Goal: Information Seeking & Learning: Learn about a topic

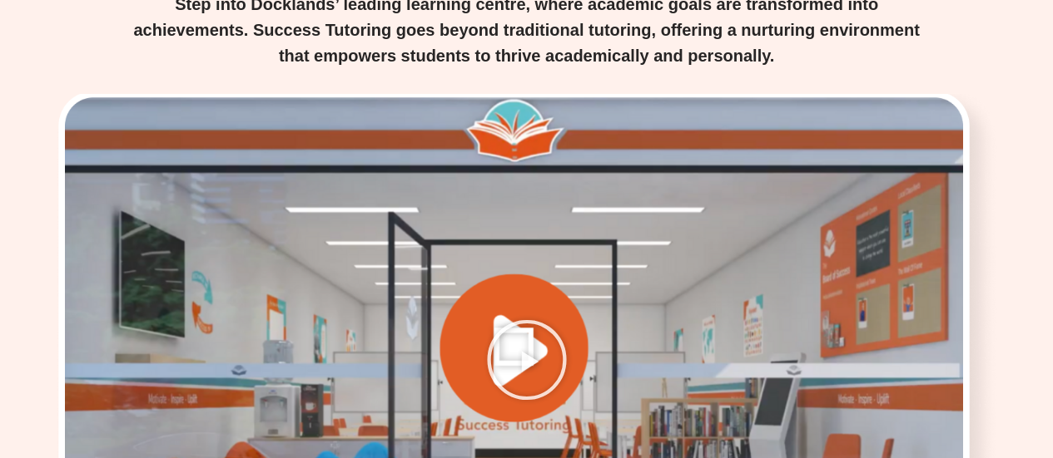
scroll to position [2416, 0]
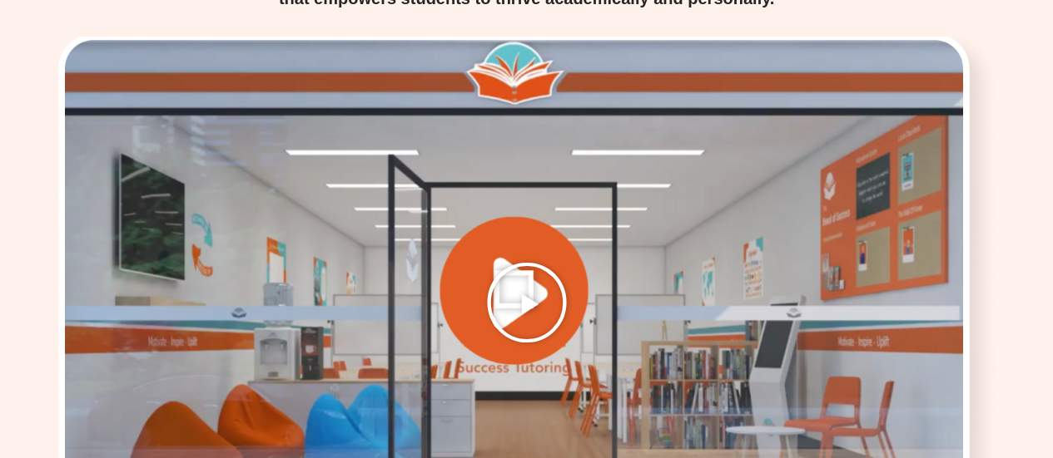
click at [516, 261] on icon "Play Video" at bounding box center [526, 302] width 83 height 83
click at [528, 261] on icon "Play Video" at bounding box center [526, 302] width 83 height 83
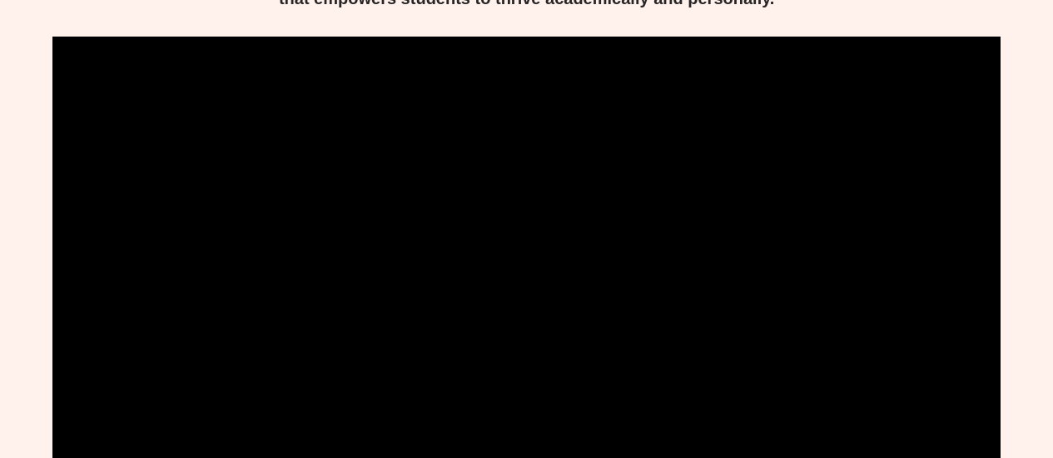
scroll to position [2421, 0]
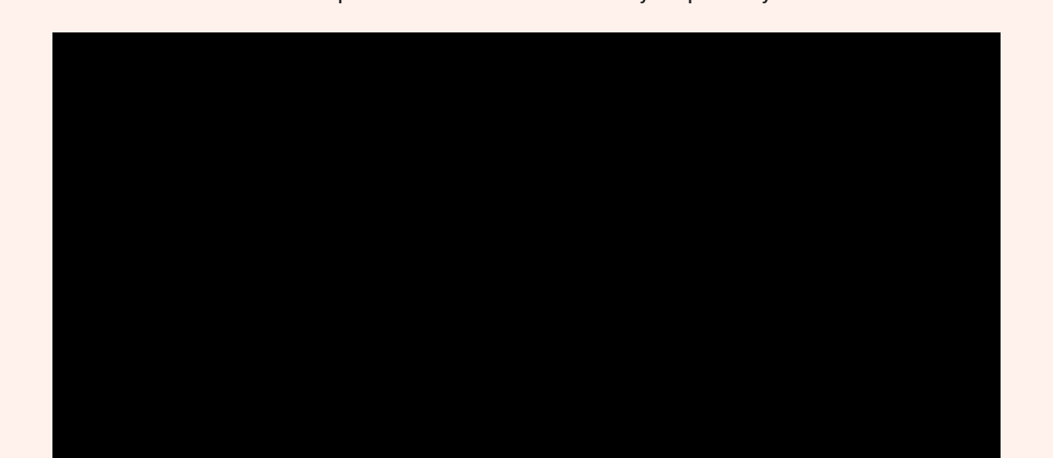
click at [15, 324] on div "Experience the Success Tutoring Difference in [GEOGRAPHIC_DATA] Step into Dockl…" at bounding box center [526, 427] width 1053 height 1272
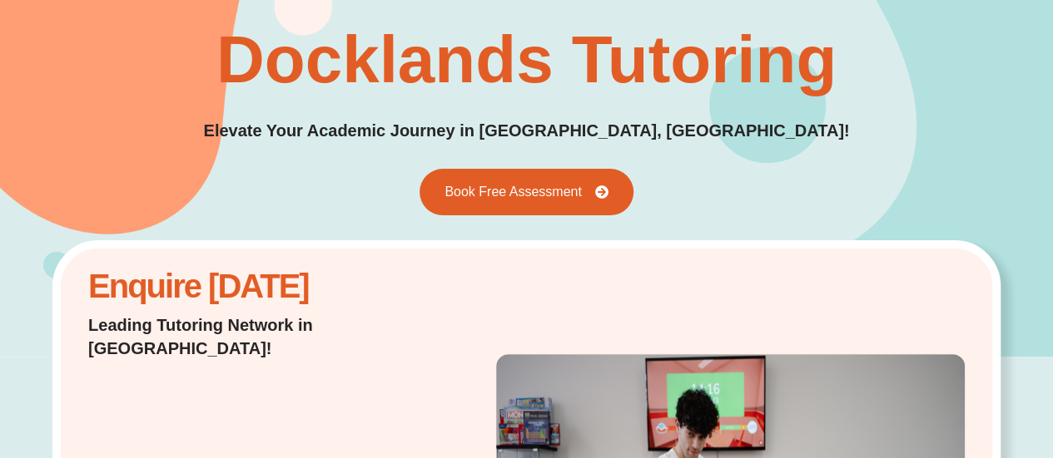
scroll to position [0, 0]
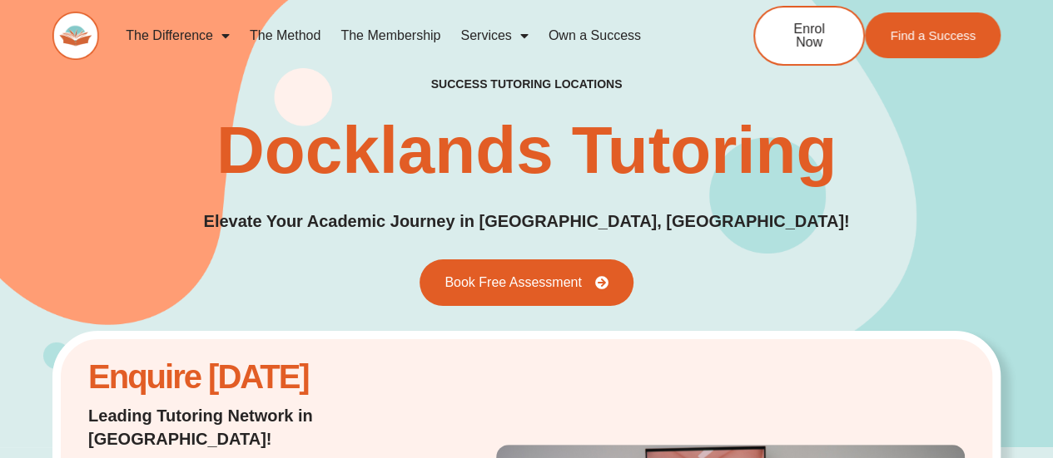
click at [282, 30] on link "The Method" at bounding box center [285, 36] width 91 height 38
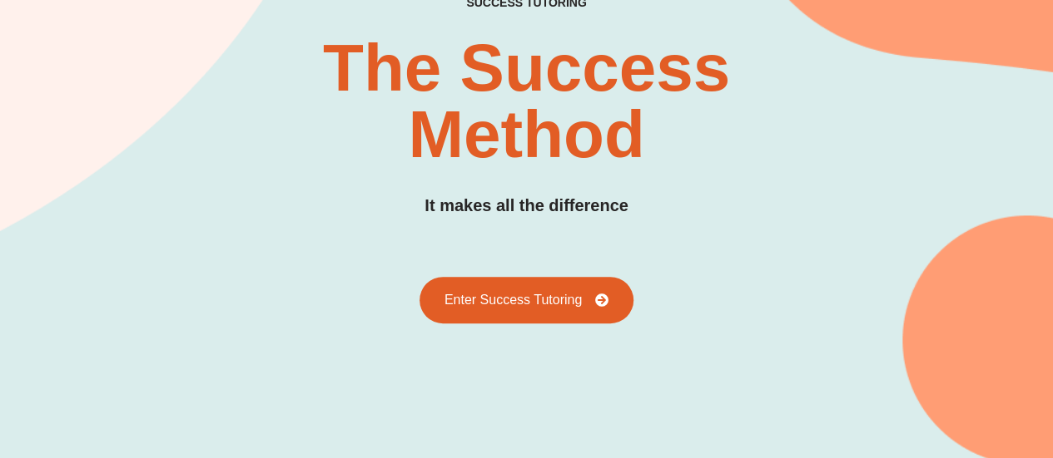
scroll to position [163, 0]
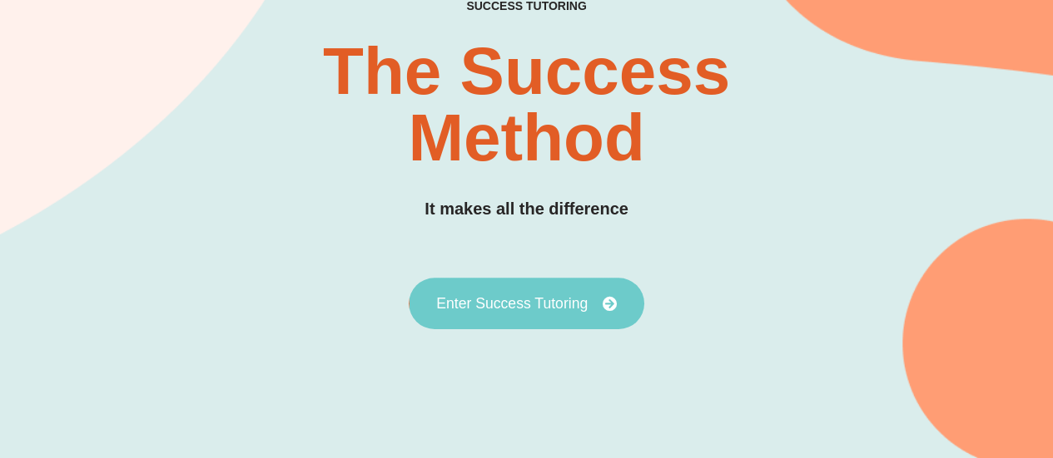
click at [573, 309] on span "Enter Success Tutoring" at bounding box center [511, 303] width 151 height 15
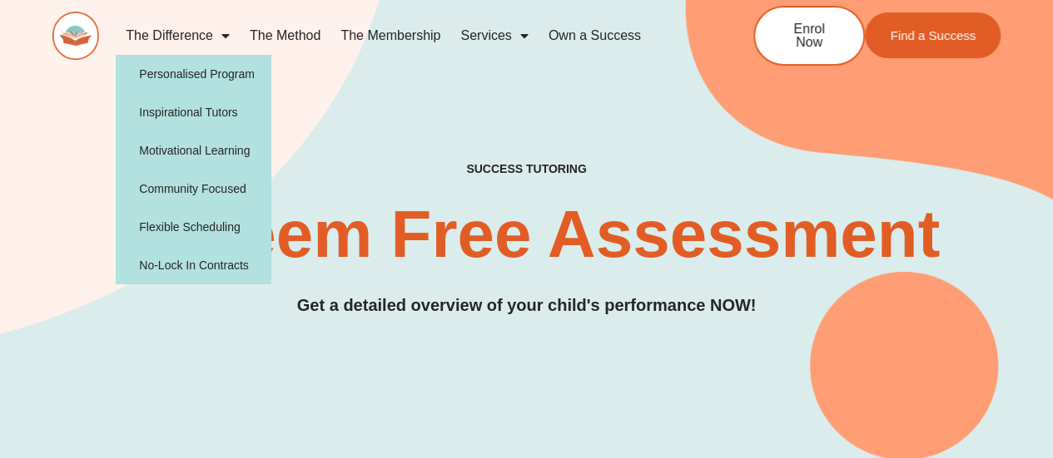
click at [192, 39] on link "The Difference" at bounding box center [178, 36] width 124 height 38
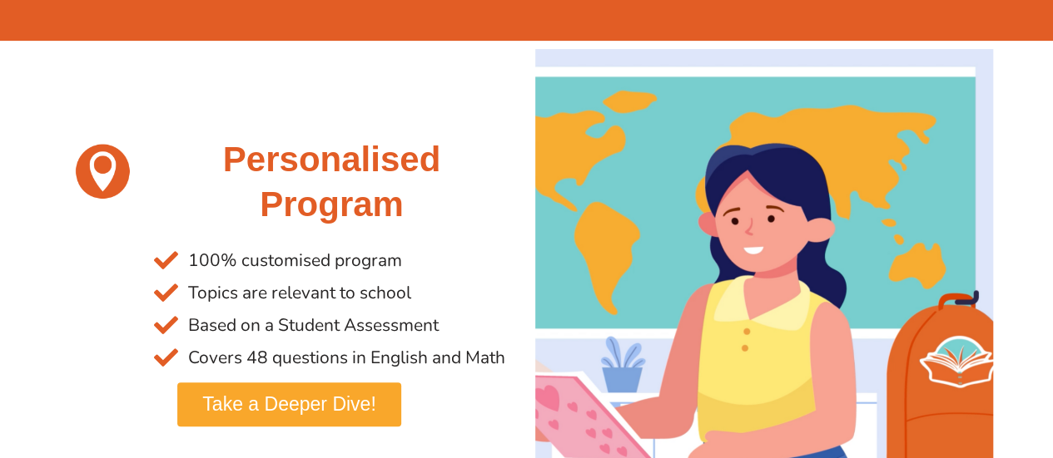
scroll to position [333, 0]
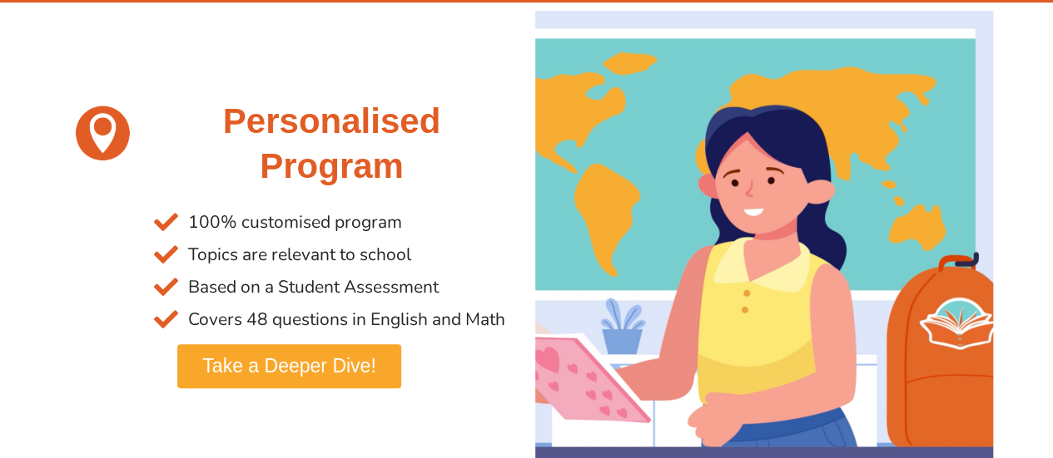
click at [373, 372] on span "Take a Deeper Dive!" at bounding box center [288, 366] width 173 height 19
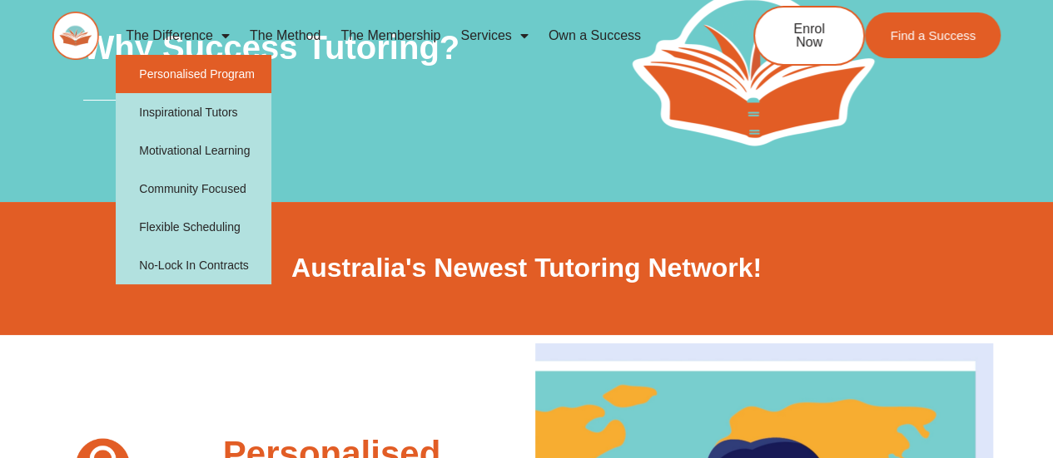
click at [201, 83] on link "Personalised Program" at bounding box center [194, 74] width 156 height 38
